Goal: Task Accomplishment & Management: Use online tool/utility

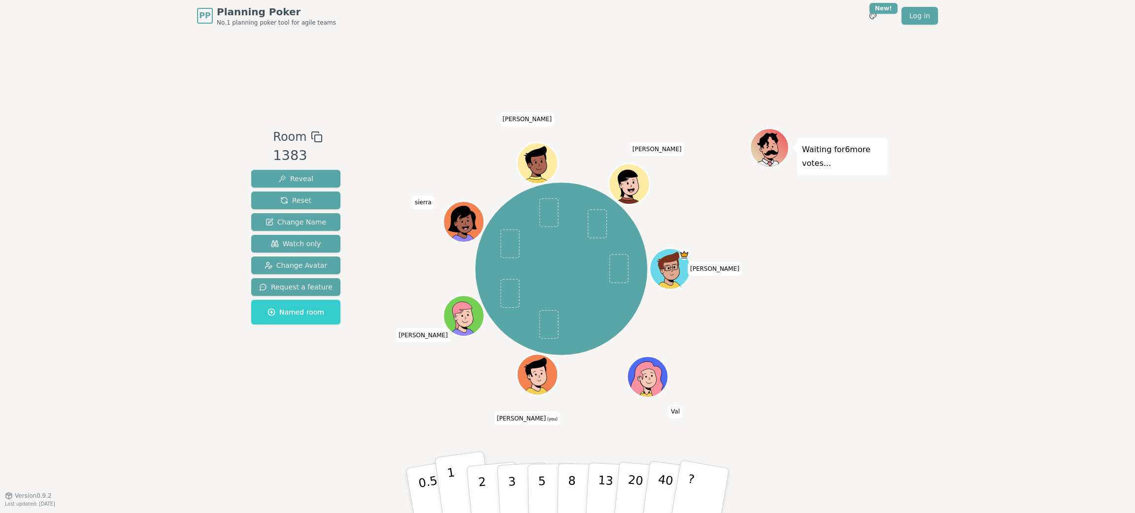
click at [448, 477] on p "1" at bounding box center [453, 493] width 15 height 54
click at [377, 409] on div "Room 1383 Reveal Reset Change Name Watch only Change Avatar Request a feature N…" at bounding box center [567, 264] width 640 height 464
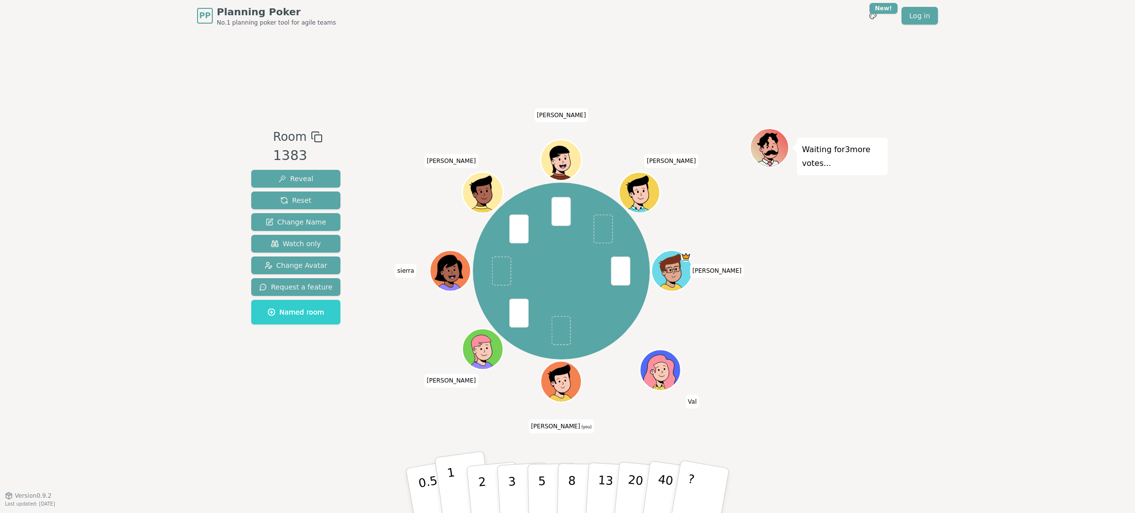
click at [465, 488] on button "1" at bounding box center [464, 491] width 59 height 80
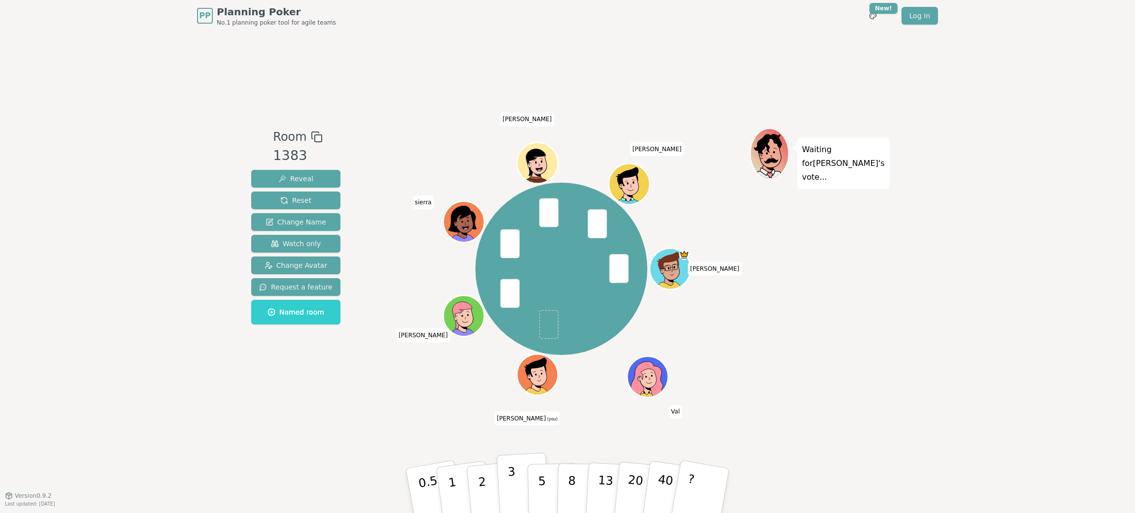
drag, startPoint x: 486, startPoint y: 493, endPoint x: 519, endPoint y: 490, distance: 33.1
click at [519, 490] on div "0.5 1 2 3 5 8 13 20 40 ?" at bounding box center [568, 491] width 296 height 34
click at [516, 490] on button "3" at bounding box center [524, 491] width 54 height 77
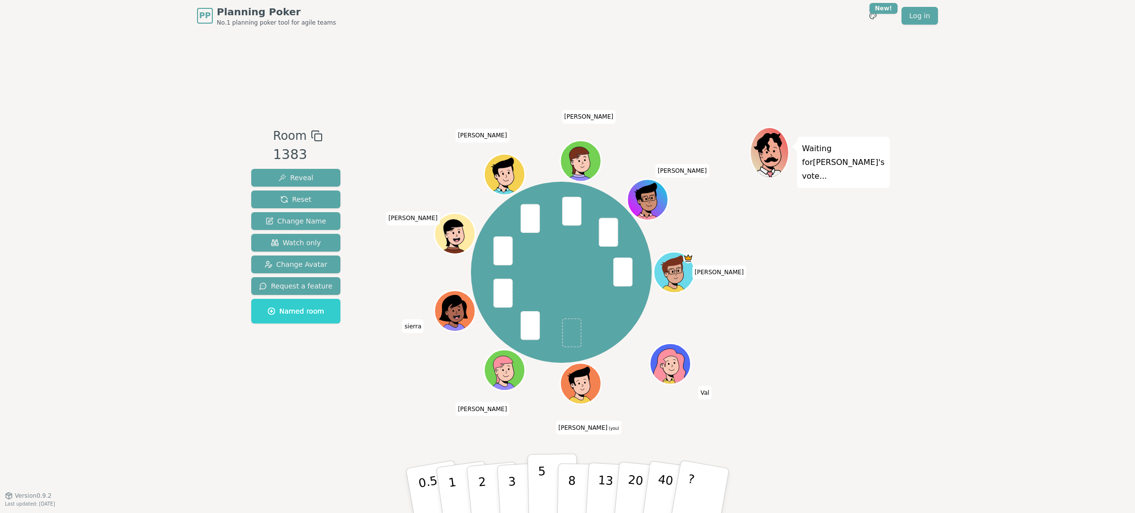
click at [536, 489] on button "5" at bounding box center [553, 491] width 51 height 75
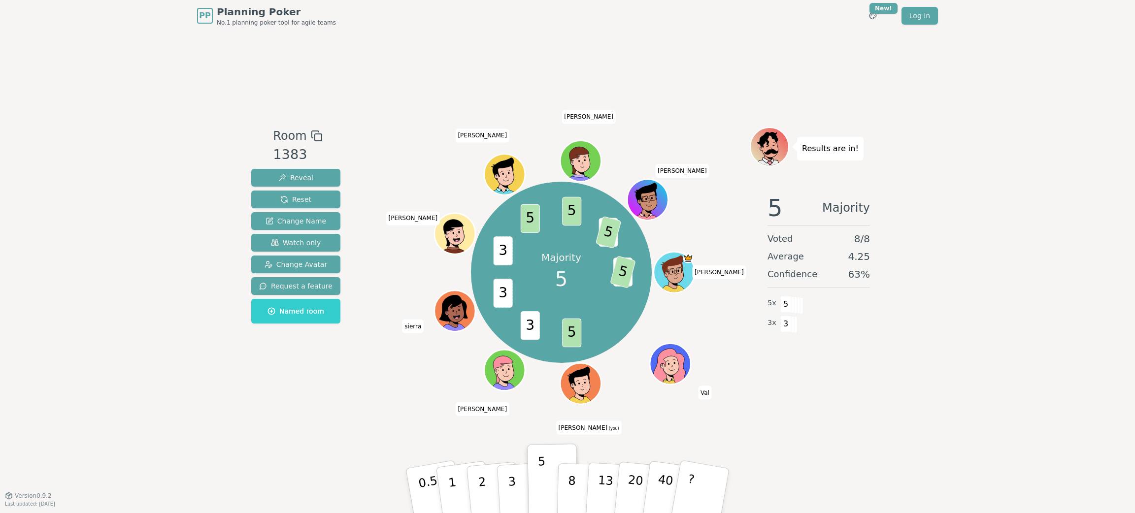
click at [960, 300] on div "PP Planning Poker No.1 planning poker tool for agile teams Toggle theme New! Lo…" at bounding box center [567, 256] width 1135 height 513
click at [960, 299] on div "PP Planning Poker No.1 planning poker tool for agile teams Toggle theme New! Lo…" at bounding box center [567, 256] width 1135 height 513
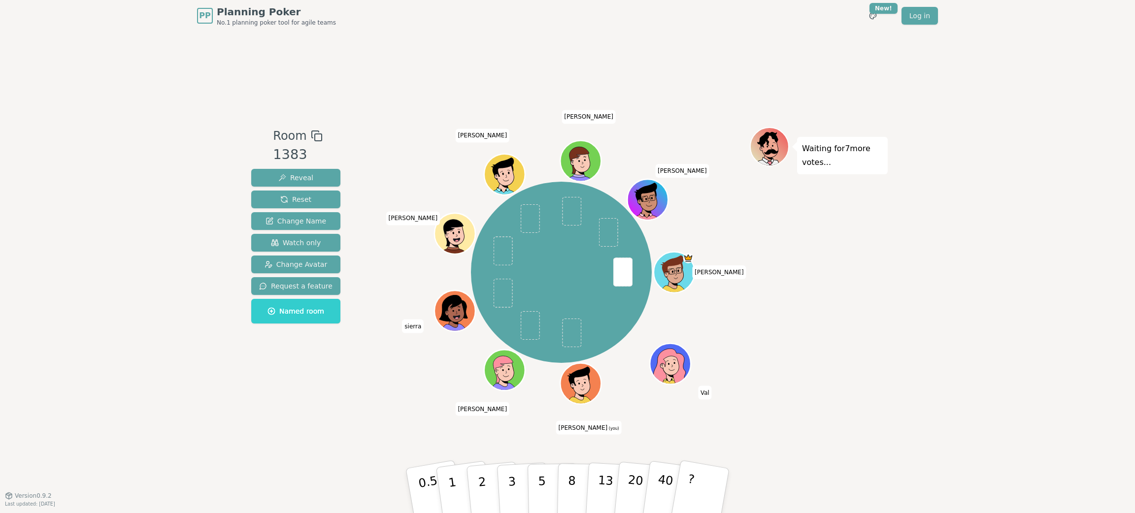
click at [913, 292] on div "PP Planning Poker No.1 planning poker tool for agile teams Toggle theme New! Lo…" at bounding box center [567, 256] width 1135 height 513
click at [491, 480] on button "2" at bounding box center [494, 491] width 56 height 78
click at [387, 386] on div "[PERSON_NAME] [PERSON_NAME] (you) [PERSON_NAME] [PERSON_NAME] [PERSON_NAME]" at bounding box center [561, 272] width 377 height 255
click at [862, 378] on div "Waiting for 2 more votes..." at bounding box center [819, 263] width 138 height 273
click at [820, 373] on div "Waiting for 2 more votes..." at bounding box center [819, 263] width 138 height 273
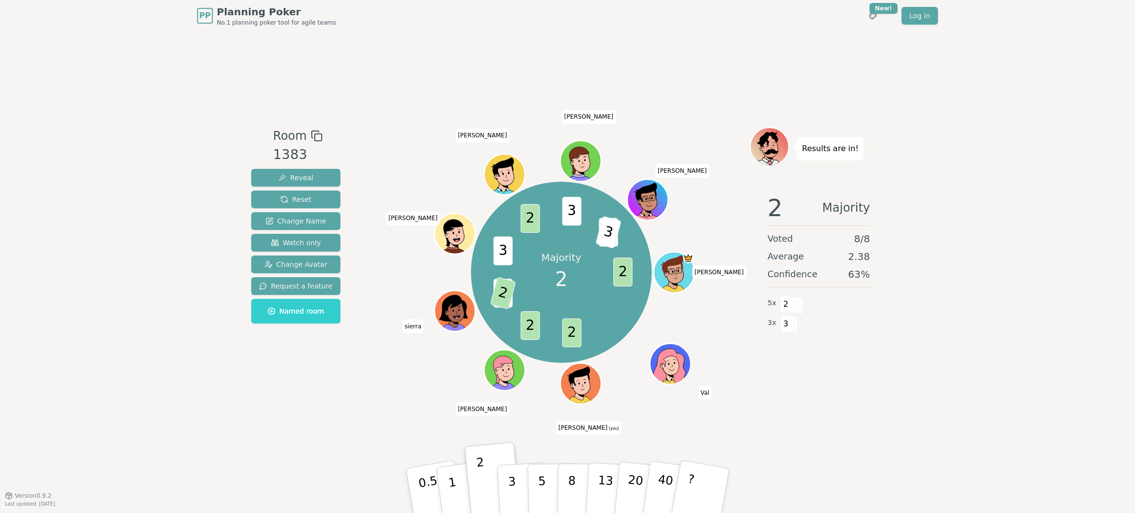
click at [830, 380] on div "2 Majority Voted 8 / 8 Average 2.38 Confidence 63 % 5 x 2 3 x 3" at bounding box center [819, 284] width 138 height 197
click at [849, 385] on div "Results are in! 2 Majority Voted 8 / 8 Average 2.38 Confidence 63 % 5 x 2 3 x 3" at bounding box center [819, 263] width 138 height 273
click at [900, 415] on div "PP Planning Poker No.1 planning poker tool for agile teams Toggle theme New! Lo…" at bounding box center [567, 256] width 1135 height 513
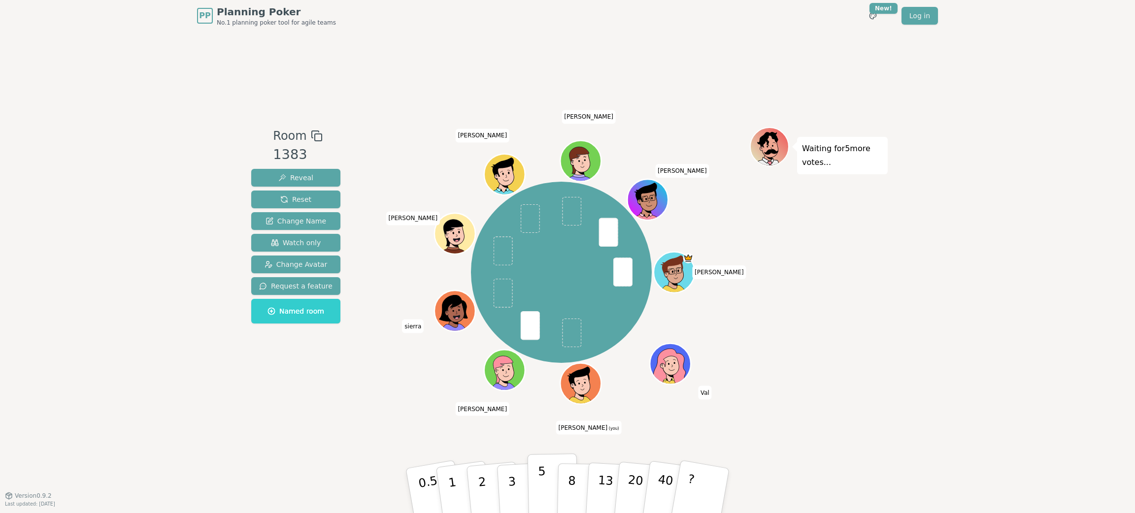
click at [549, 487] on button "5" at bounding box center [553, 491] width 51 height 75
click at [535, 491] on button "5" at bounding box center [553, 491] width 51 height 75
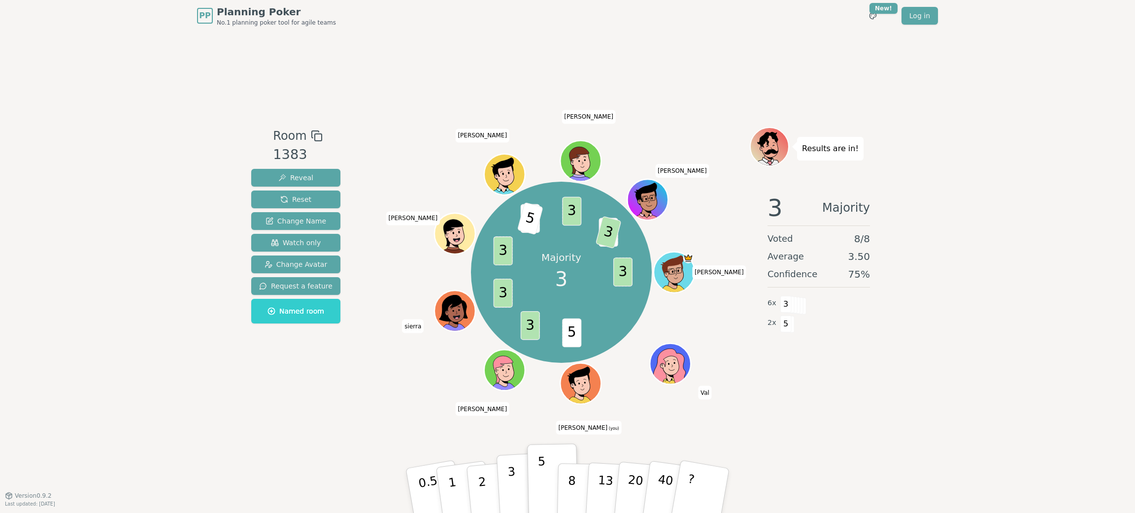
click at [511, 479] on p "3" at bounding box center [512, 492] width 11 height 54
